Goal: Find specific page/section: Find specific page/section

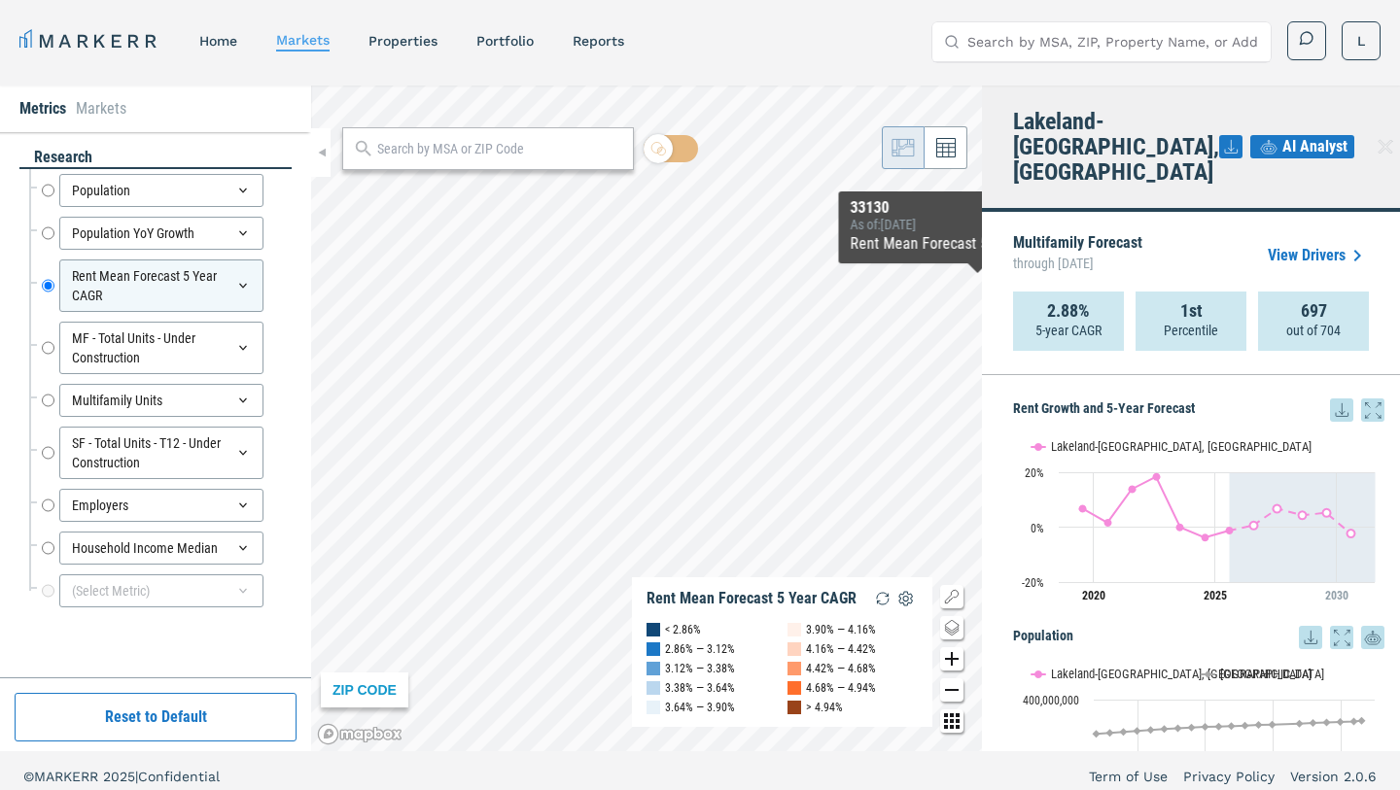
click at [1139, 45] on input "Search by MSA, ZIP, Property Name, or Address" at bounding box center [1113, 41] width 292 height 39
paste input "30092"
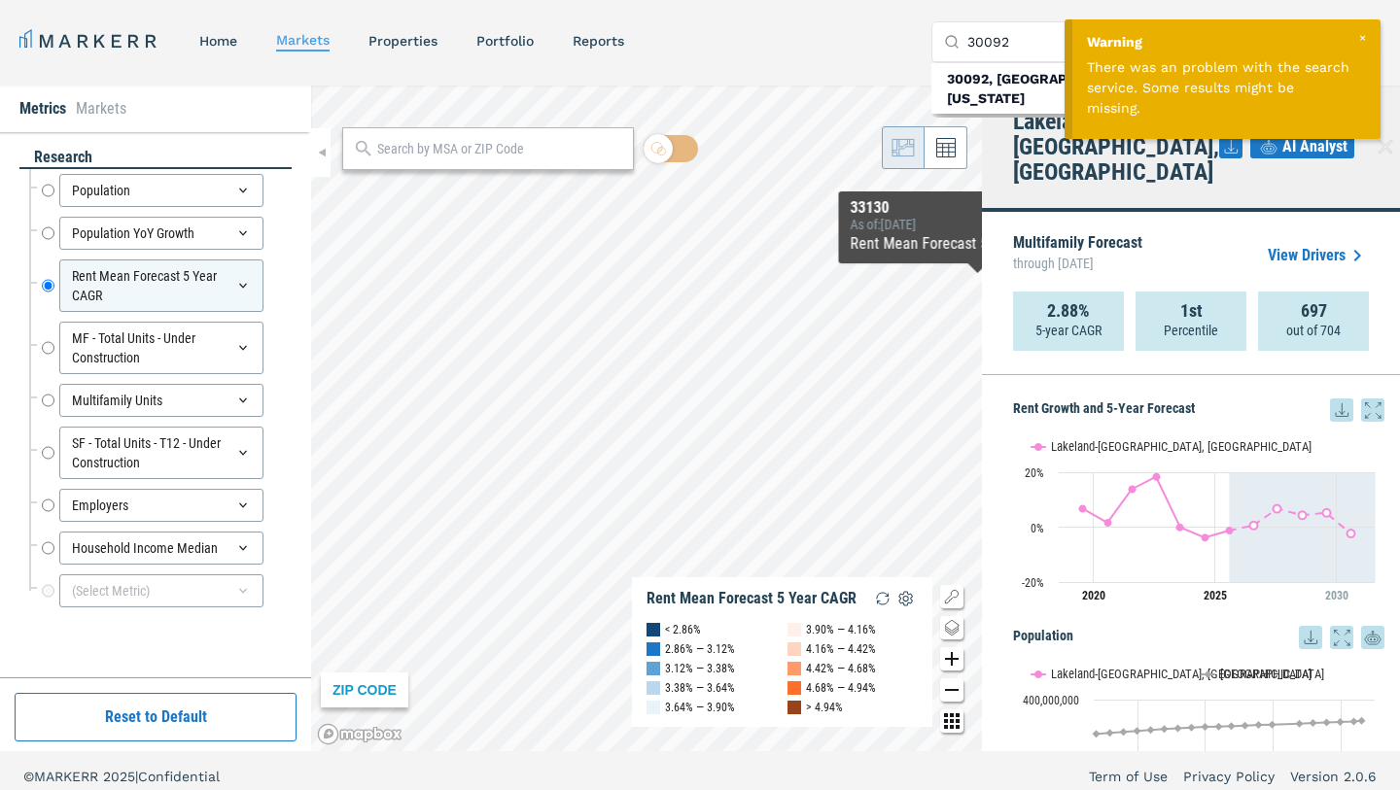
type input "30092"
click at [1359, 37] on div at bounding box center [1361, 37] width 17 height 17
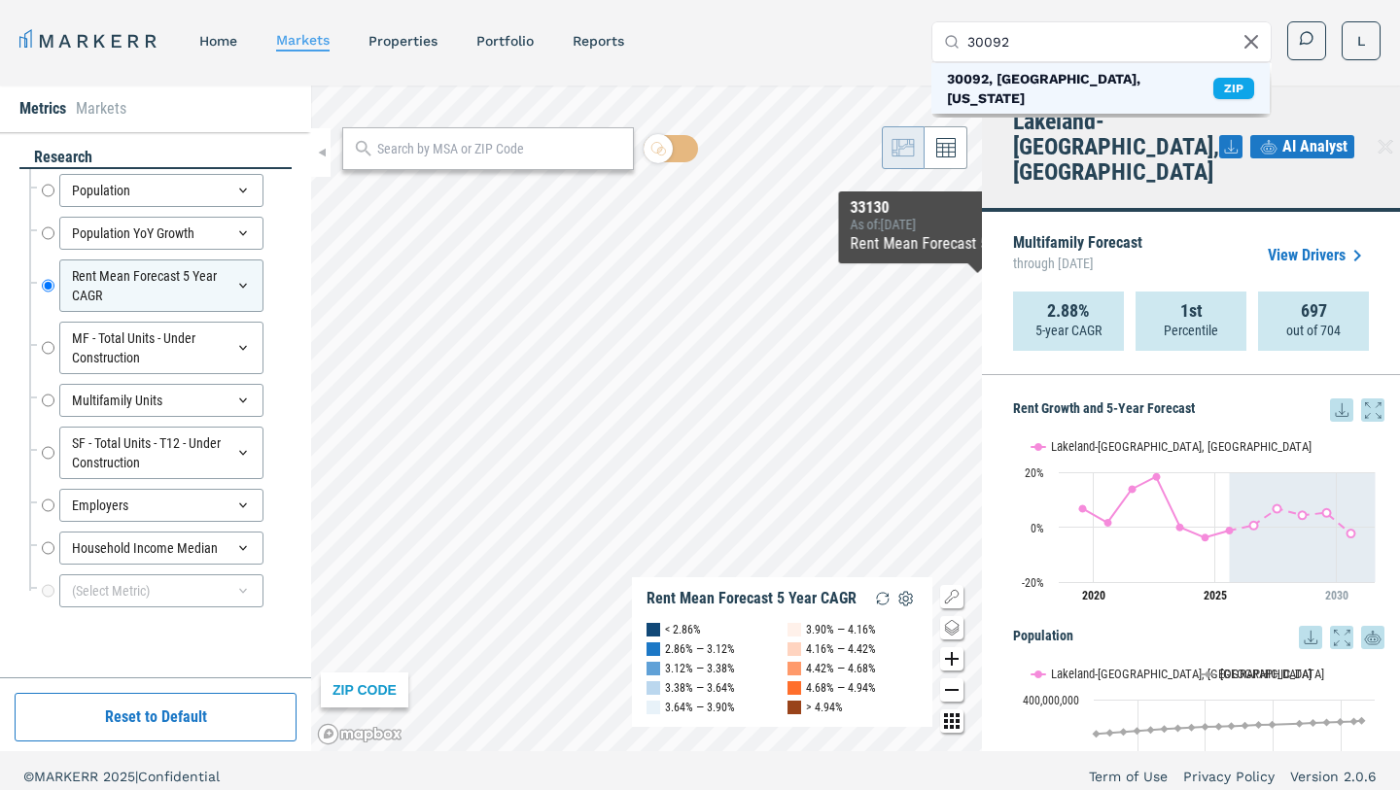
click at [1119, 74] on div "30092, Peachtree Corners, Georgia" at bounding box center [1080, 88] width 266 height 39
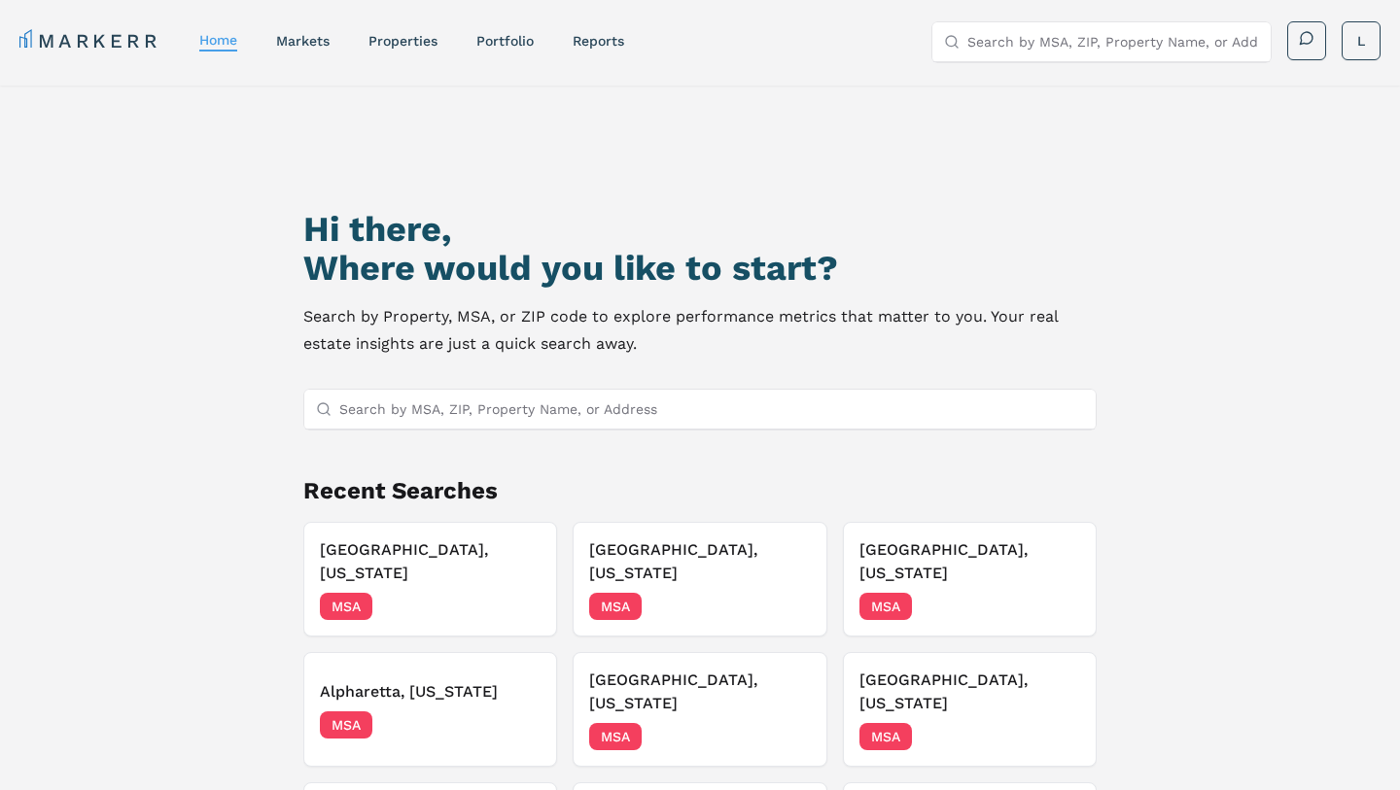
click at [559, 418] on input "Search by MSA, ZIP, Property Name, or Address" at bounding box center [711, 409] width 744 height 39
paste input "30092"
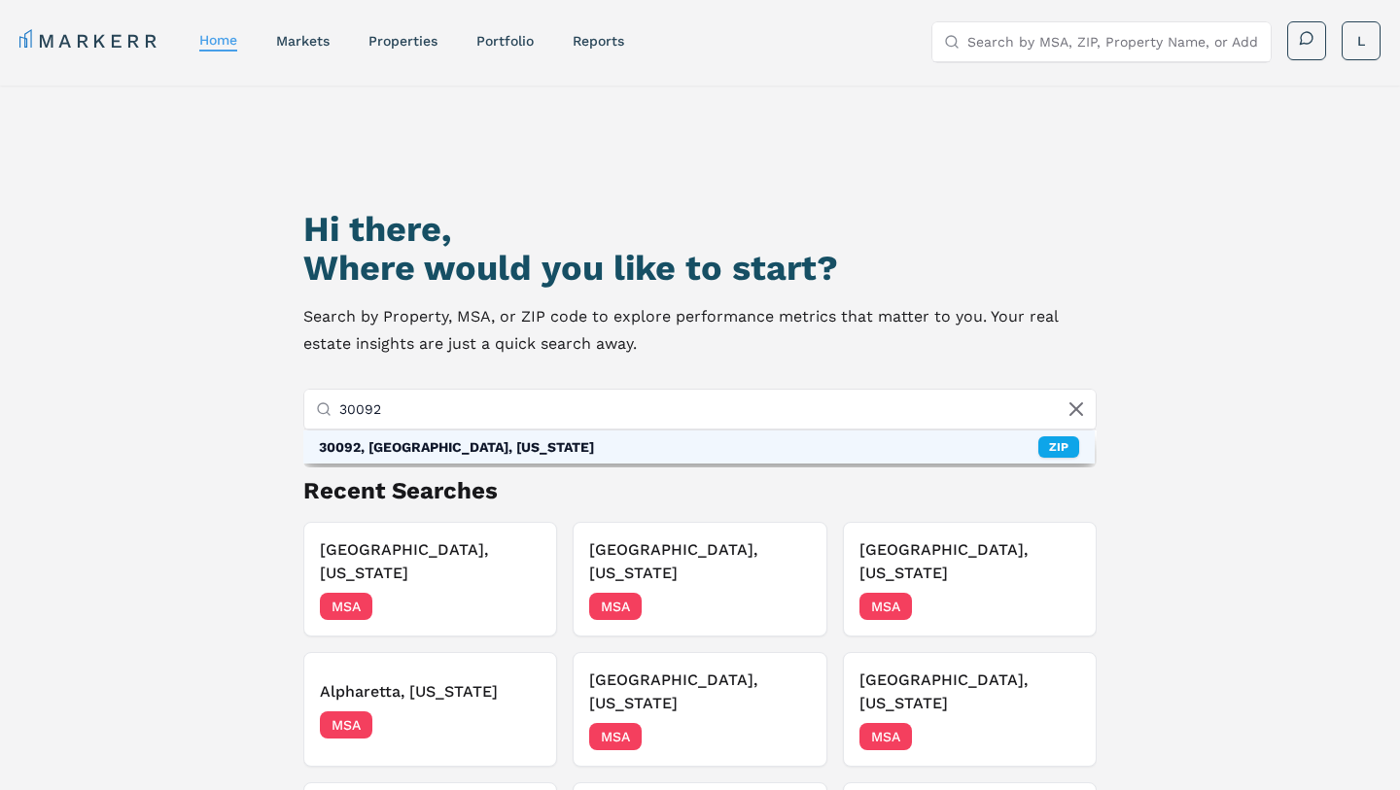
type input "30092"
click at [535, 452] on div "30092, Peachtree Corners, Georgia" at bounding box center [456, 446] width 275 height 19
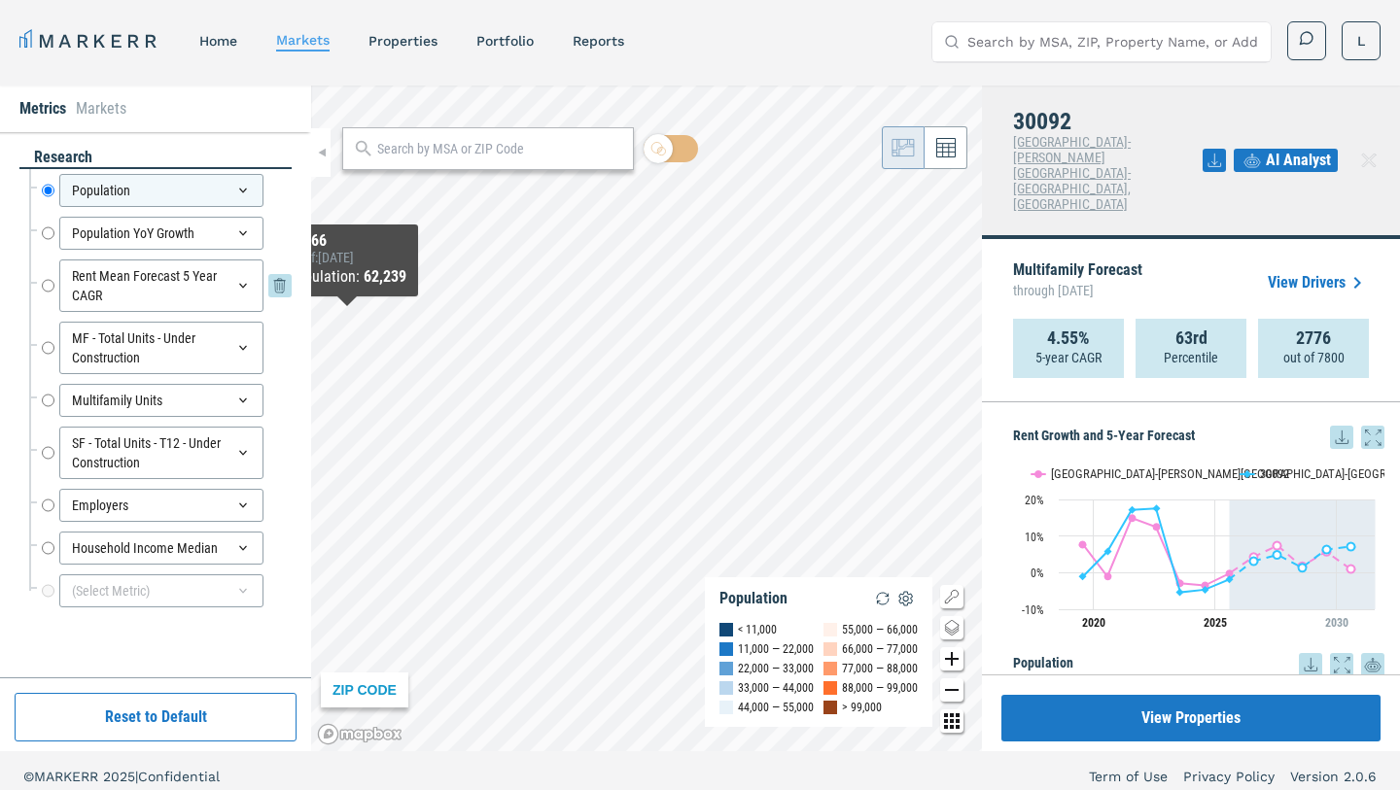
click at [48, 283] on input "Rent Mean Forecast 5 Year CAGR" at bounding box center [48, 285] width 13 height 52
radio input "false"
radio input "true"
